Goal: Information Seeking & Learning: Learn about a topic

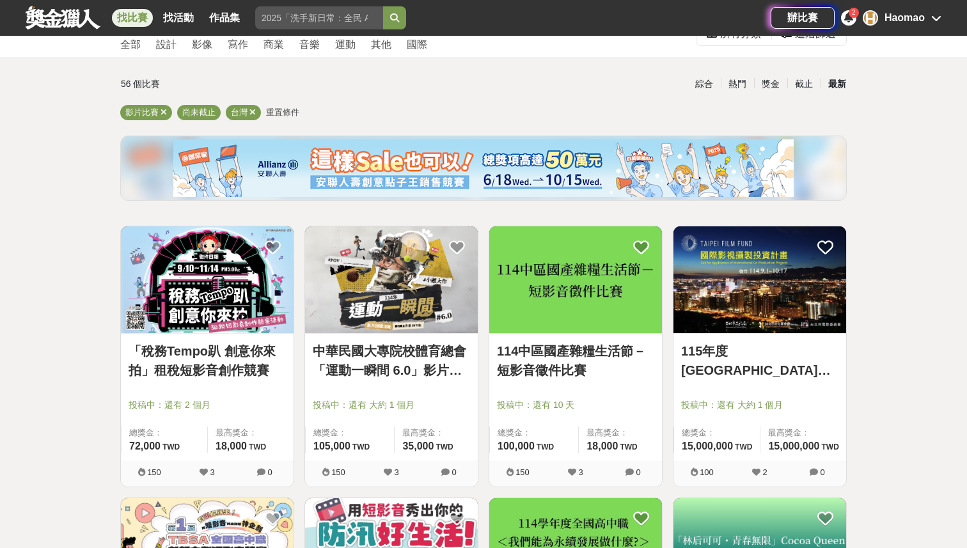
scroll to position [67, 0]
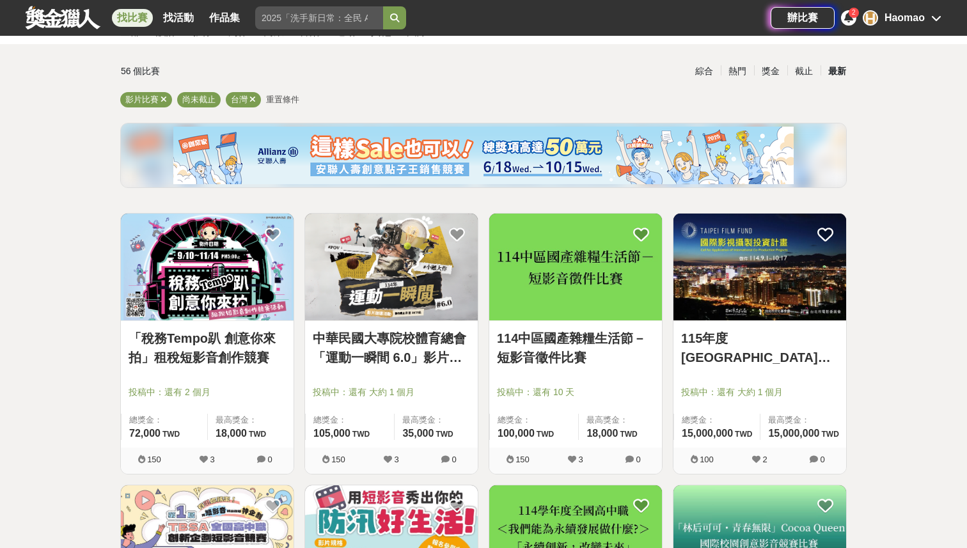
click at [206, 285] on img at bounding box center [207, 267] width 173 height 107
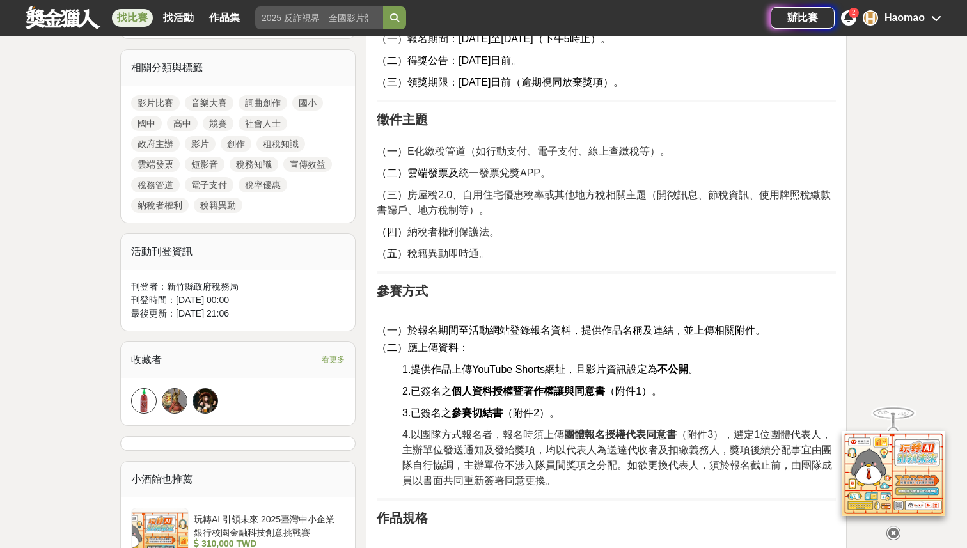
scroll to position [598, 0]
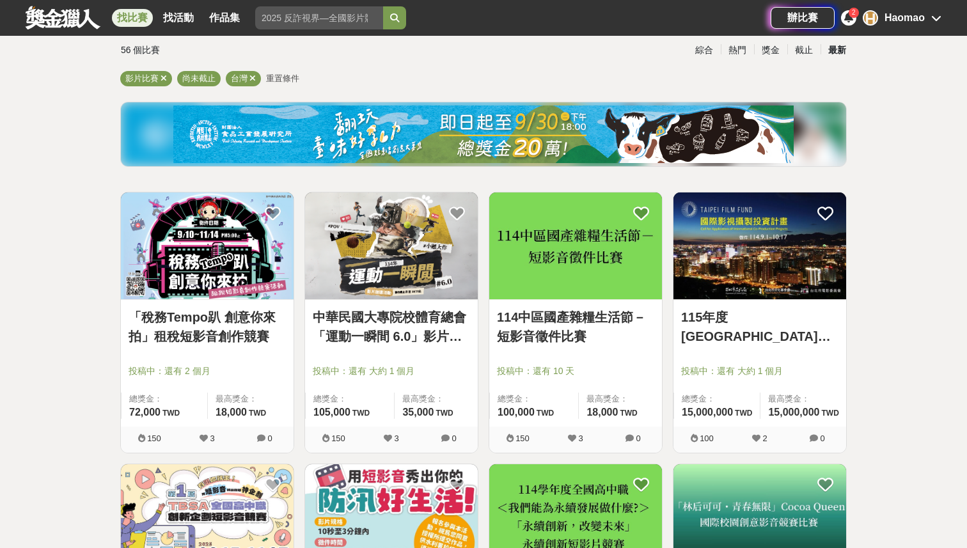
scroll to position [67, 0]
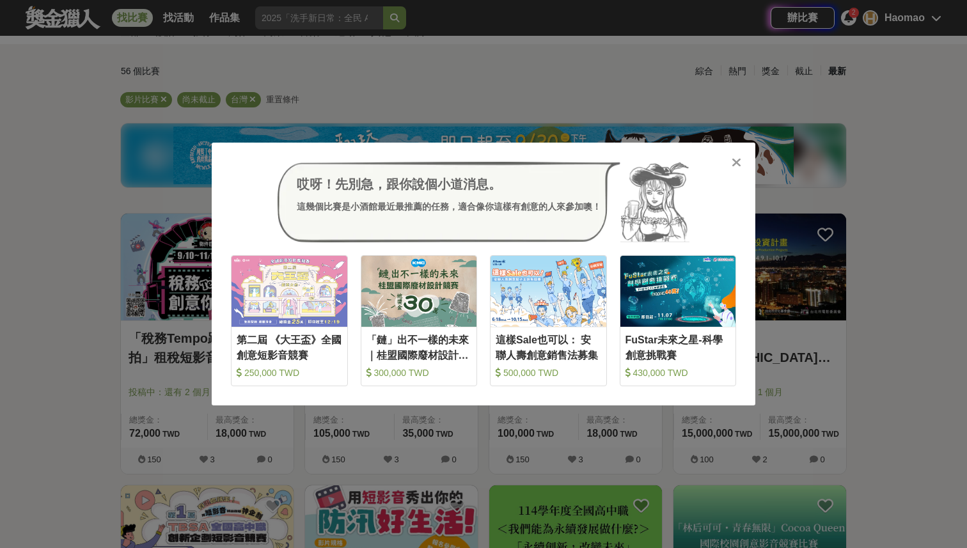
click at [68, 123] on div "哎呀！先別急，跟你說個小道消息。 這幾個比賽是小酒館最近最推薦的任務，適合像你這樣有創意的人來參加噢！ 收藏 第二屆 《大王盃》全國創意短影音競賽 250,0…" at bounding box center [483, 274] width 967 height 548
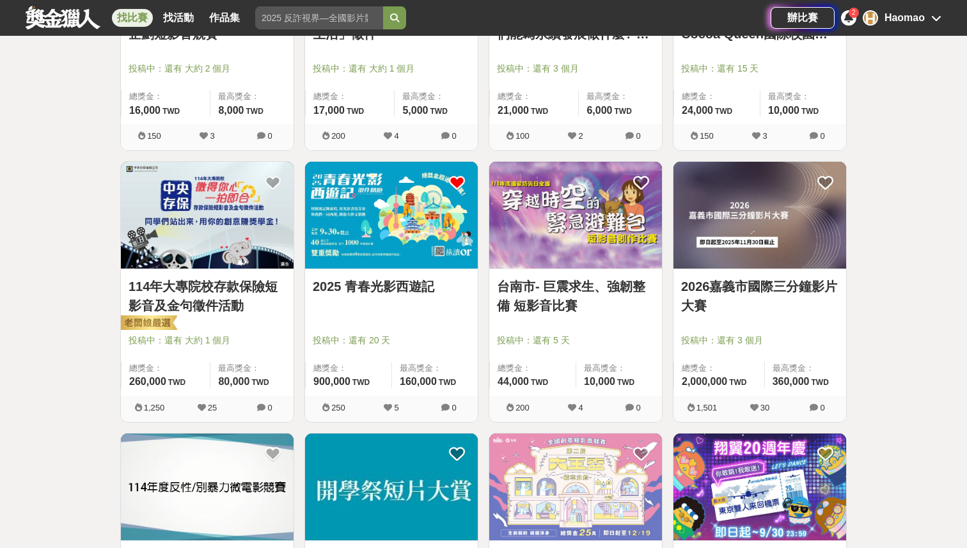
scroll to position [788, 0]
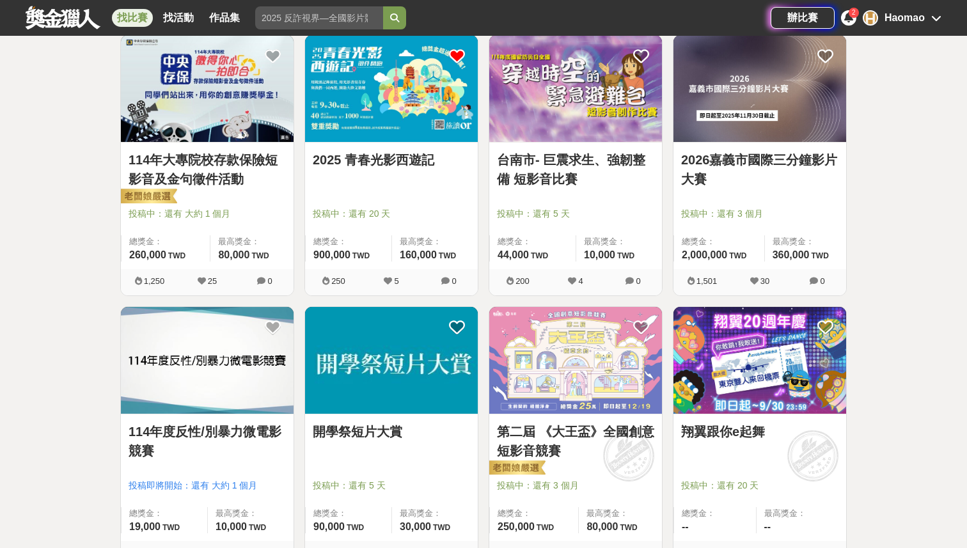
click at [68, 123] on div "全部 設計 影像 寫作 商業 音樂 運動 其他 國際 所有分類 進階篩選 56 個比賽 綜合 熱門 獎金 截止 最新 影片比賽 尚未截止 台灣 重置條件 「稅…" at bounding box center [483, 289] width 967 height 2029
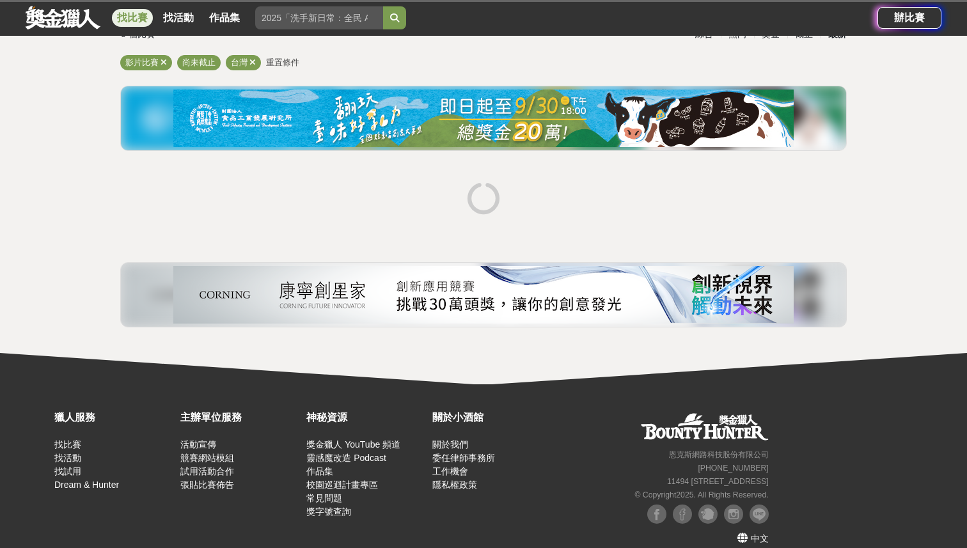
scroll to position [119, 0]
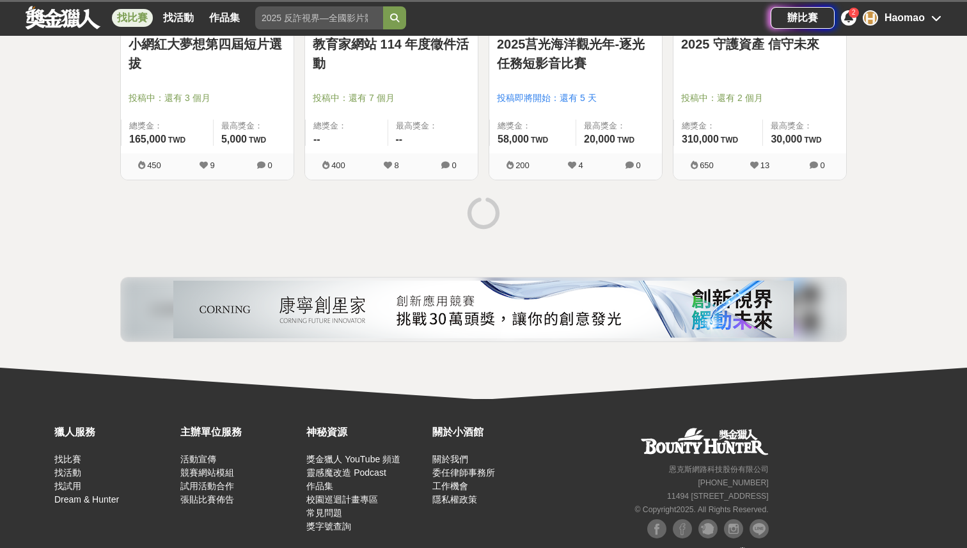
scroll to position [1723, 0]
